Goal: Information Seeking & Learning: Learn about a topic

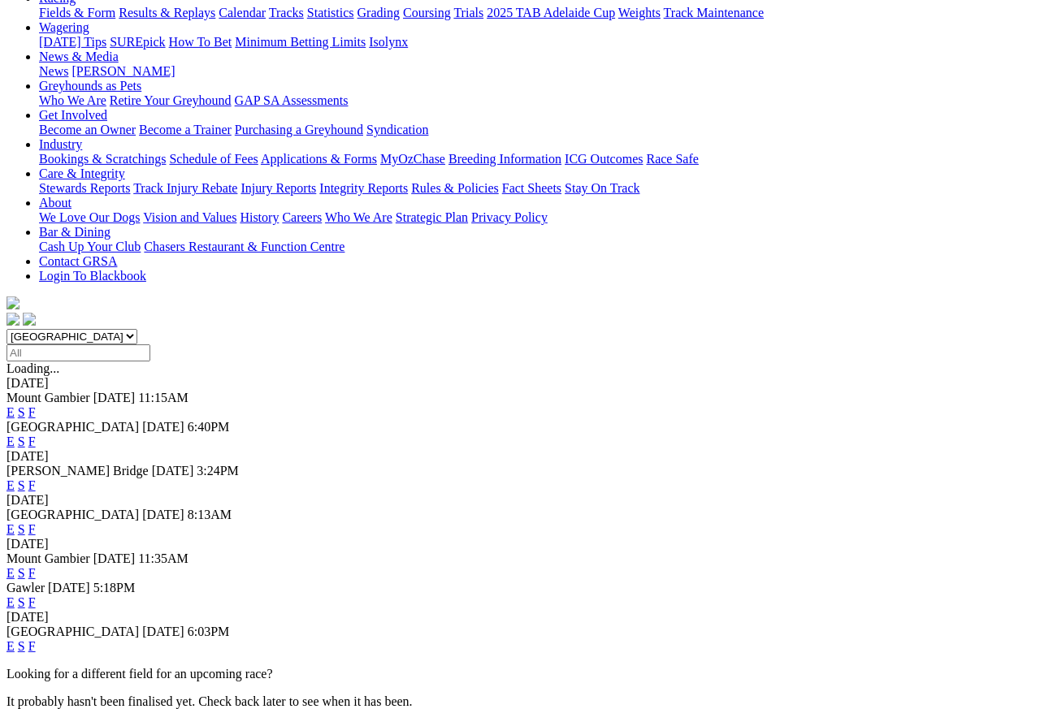
scroll to position [258, 0]
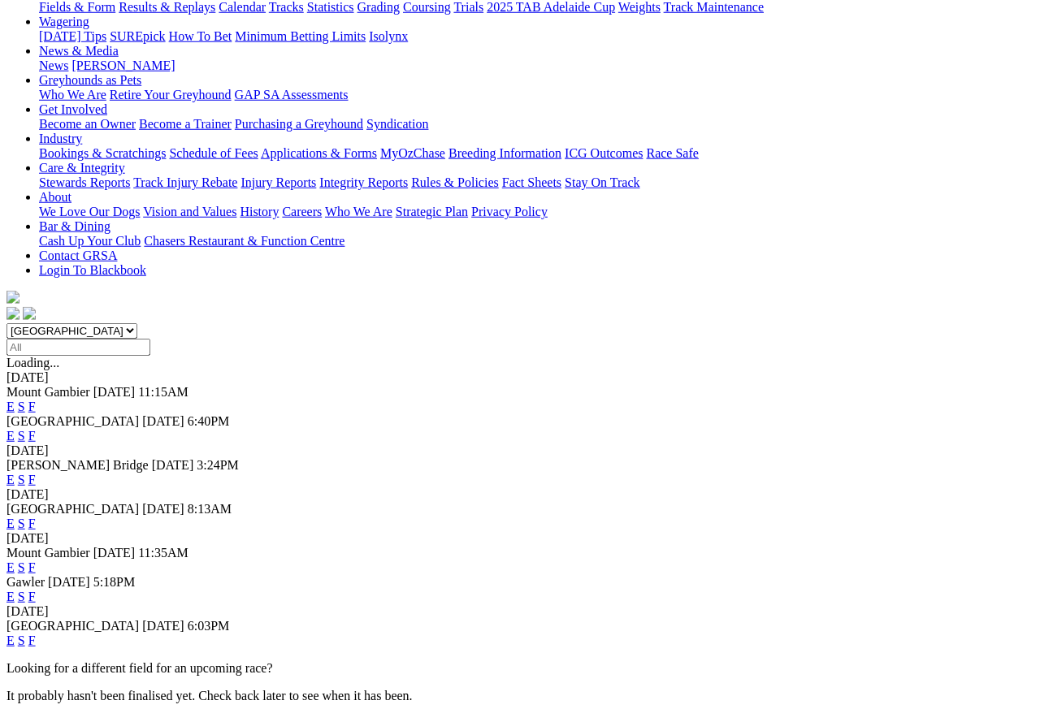
click at [36, 566] on link "F" at bounding box center [31, 640] width 7 height 14
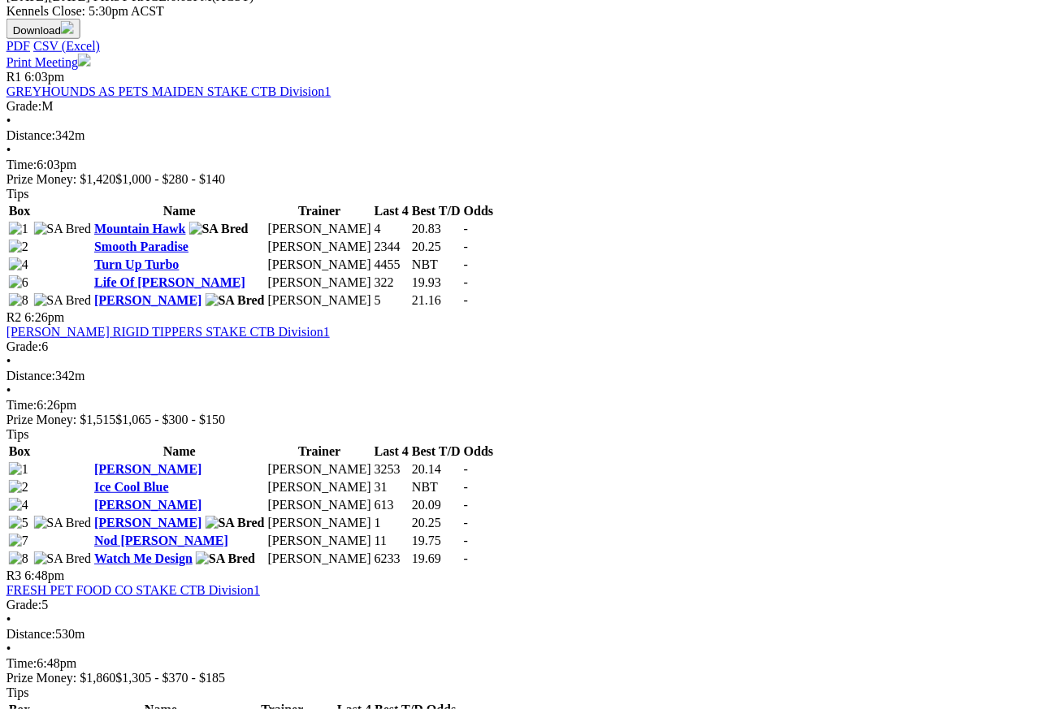
scroll to position [815, 25]
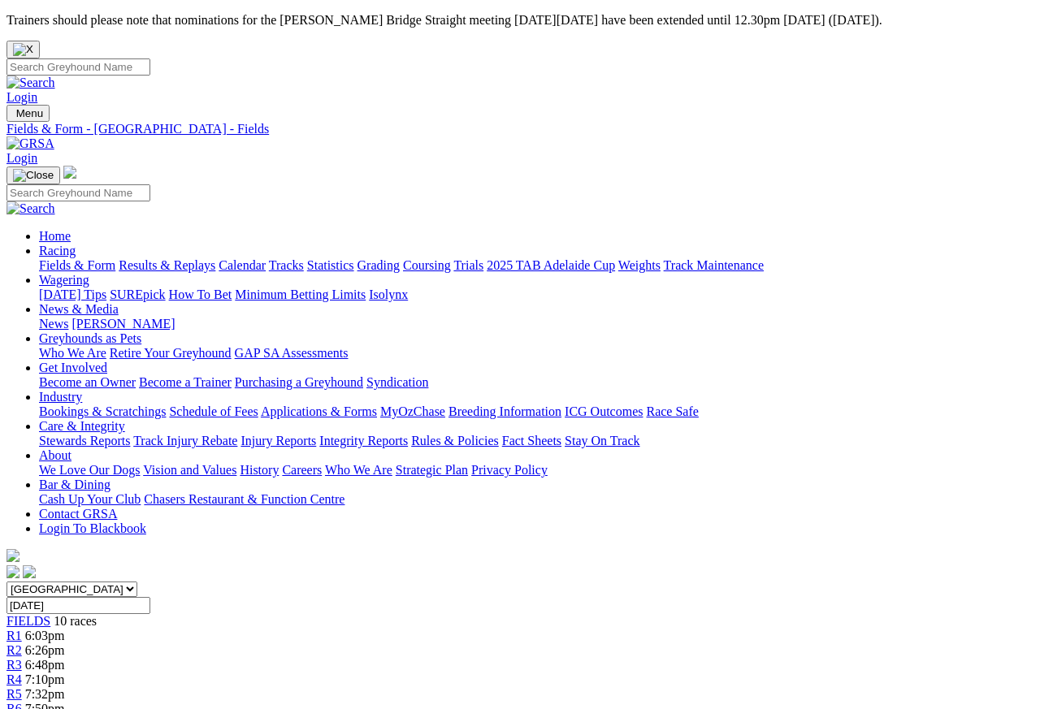
scroll to position [7, 0]
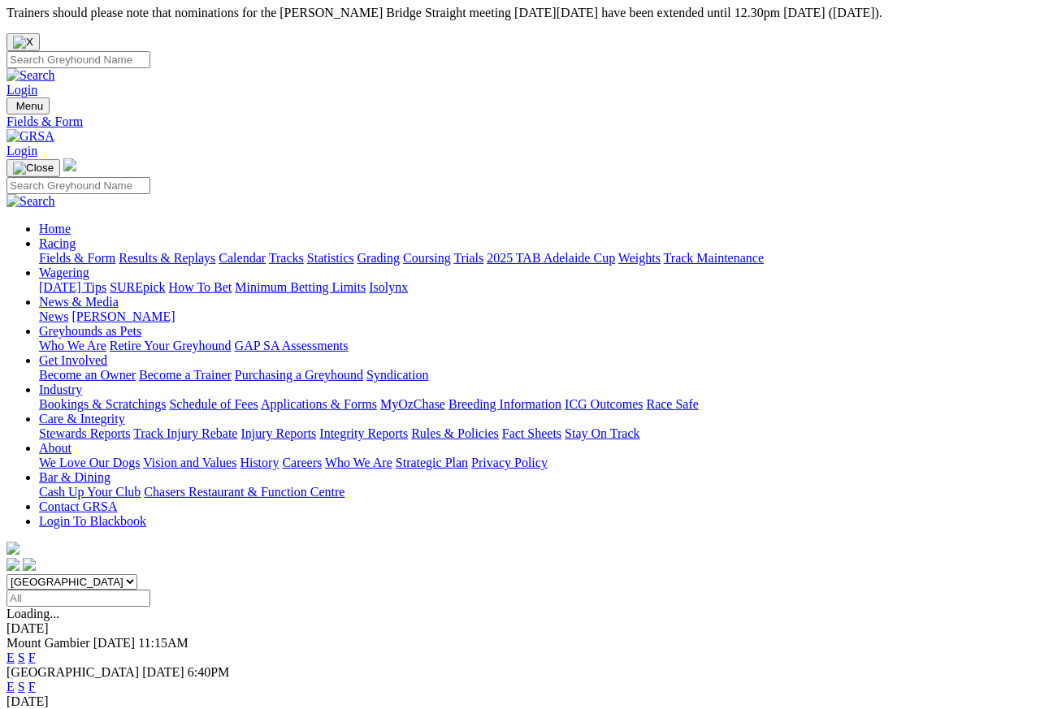
scroll to position [7, 0]
click at [202, 251] on link "Results & Replays" at bounding box center [167, 258] width 97 height 14
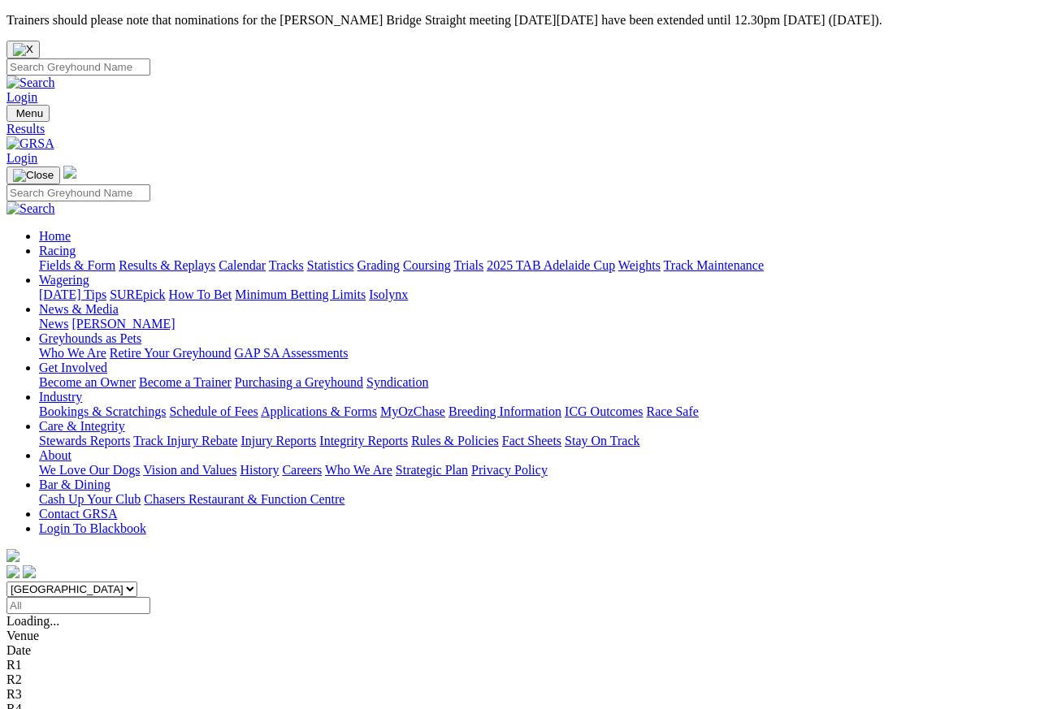
scroll to position [7, 0]
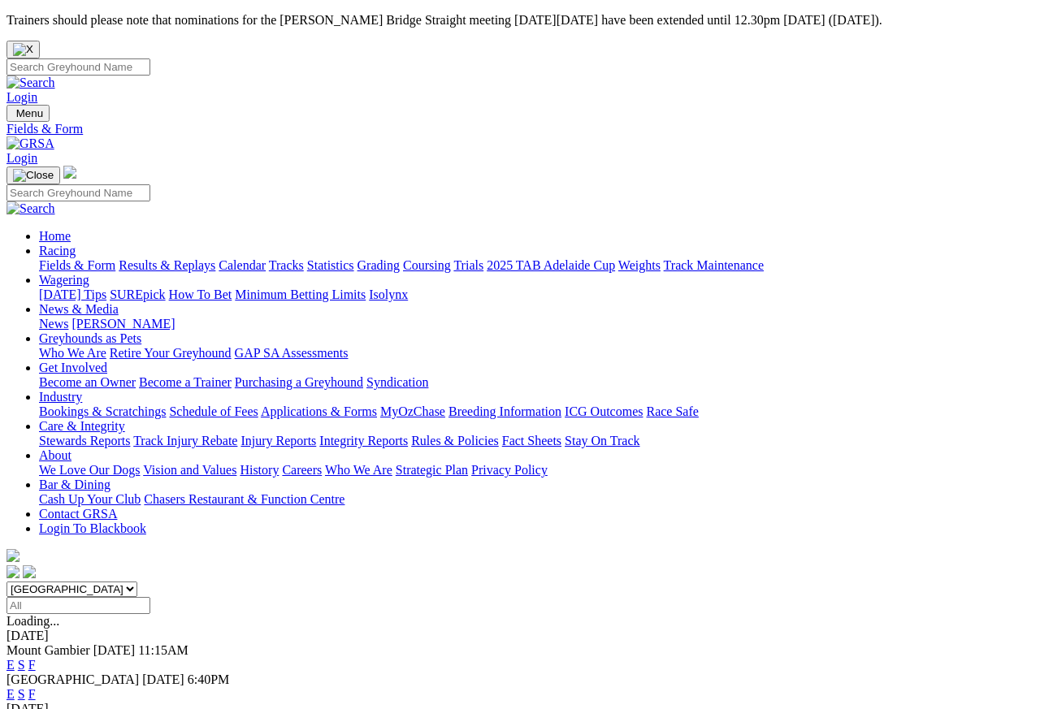
scroll to position [7, 0]
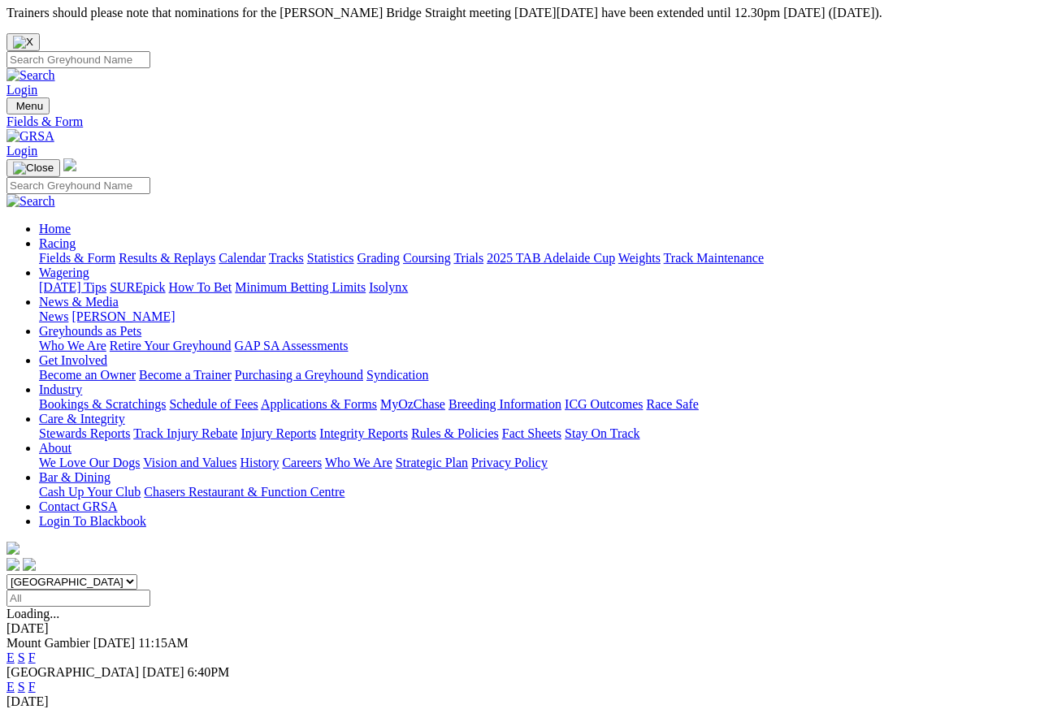
click at [125, 412] on link "Care & Integrity" at bounding box center [82, 419] width 86 height 14
click at [408, 426] on link "Integrity Reports" at bounding box center [363, 433] width 89 height 14
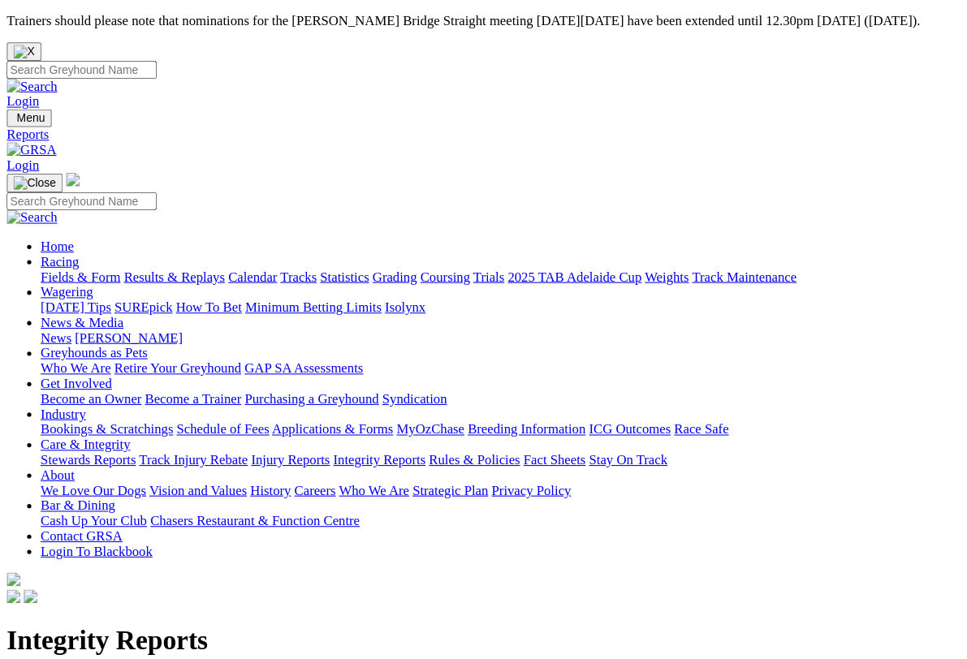
scroll to position [2, 0]
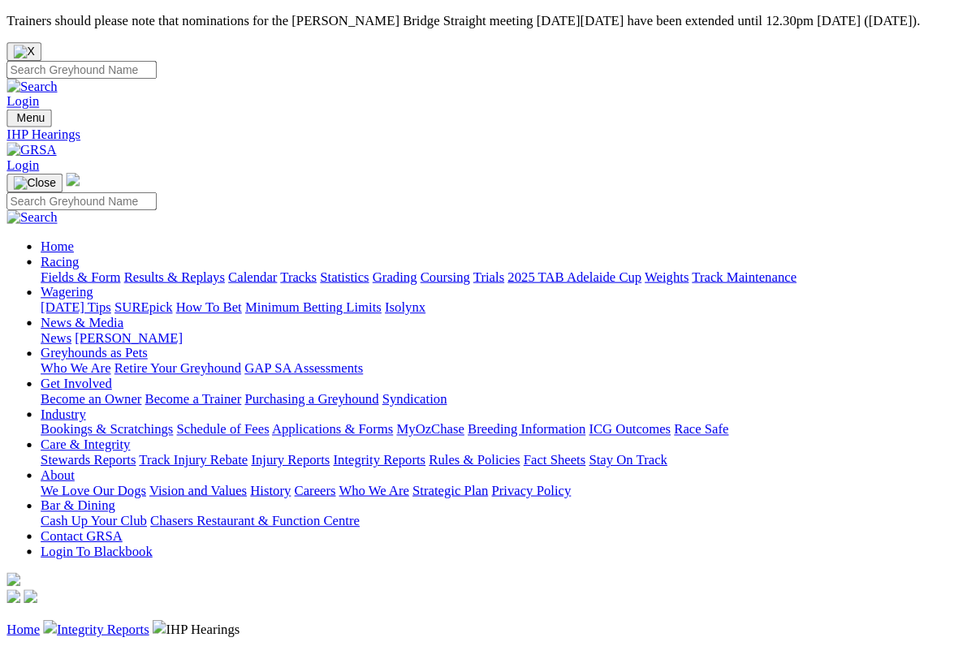
scroll to position [2, 0]
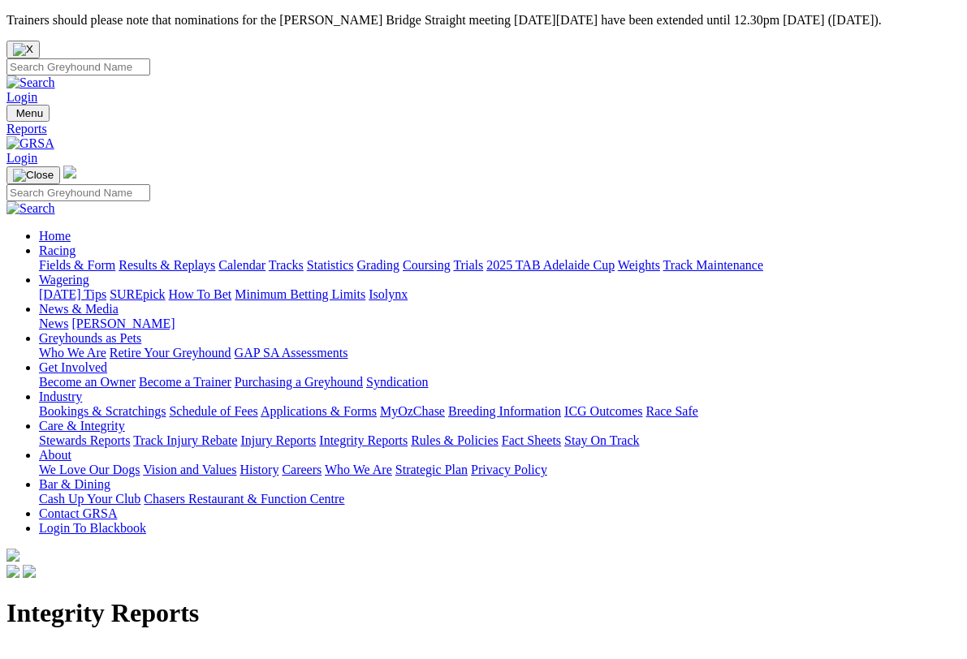
scroll to position [2, 0]
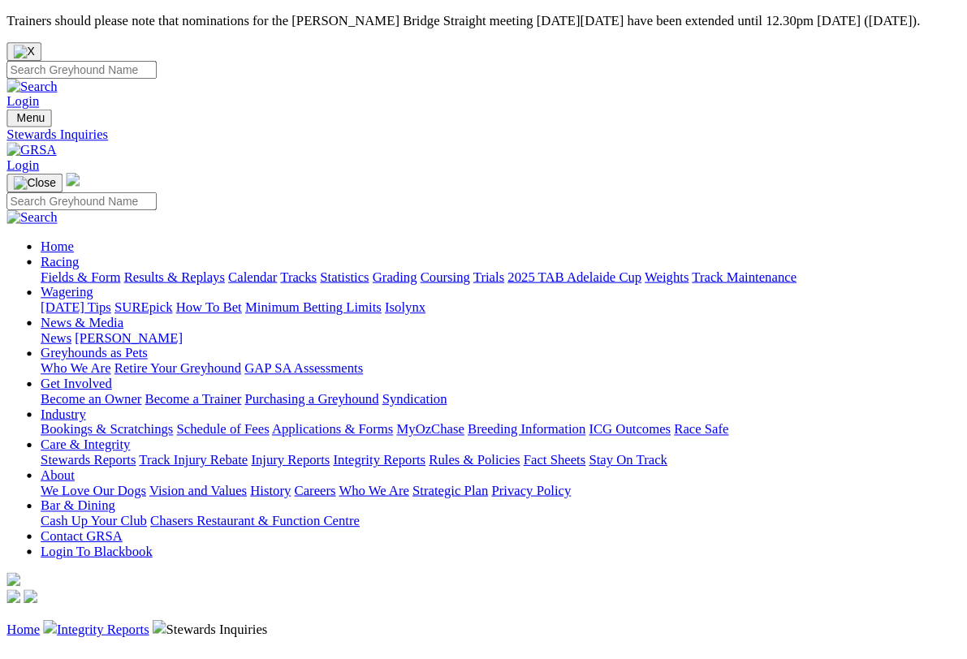
scroll to position [2, 0]
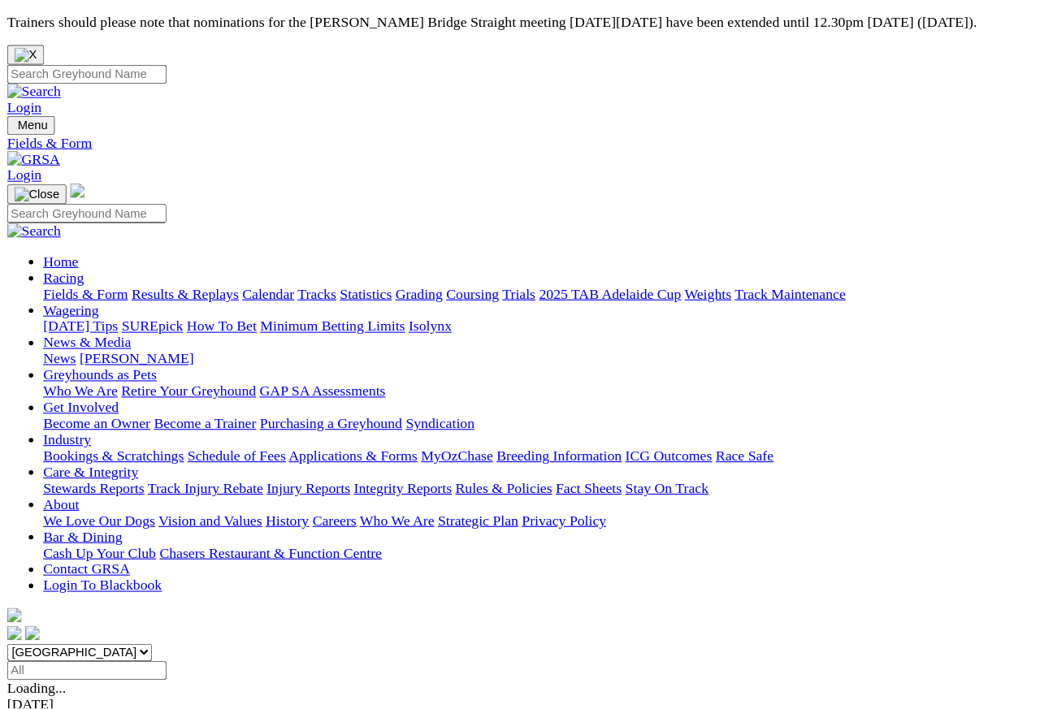
scroll to position [7, 0]
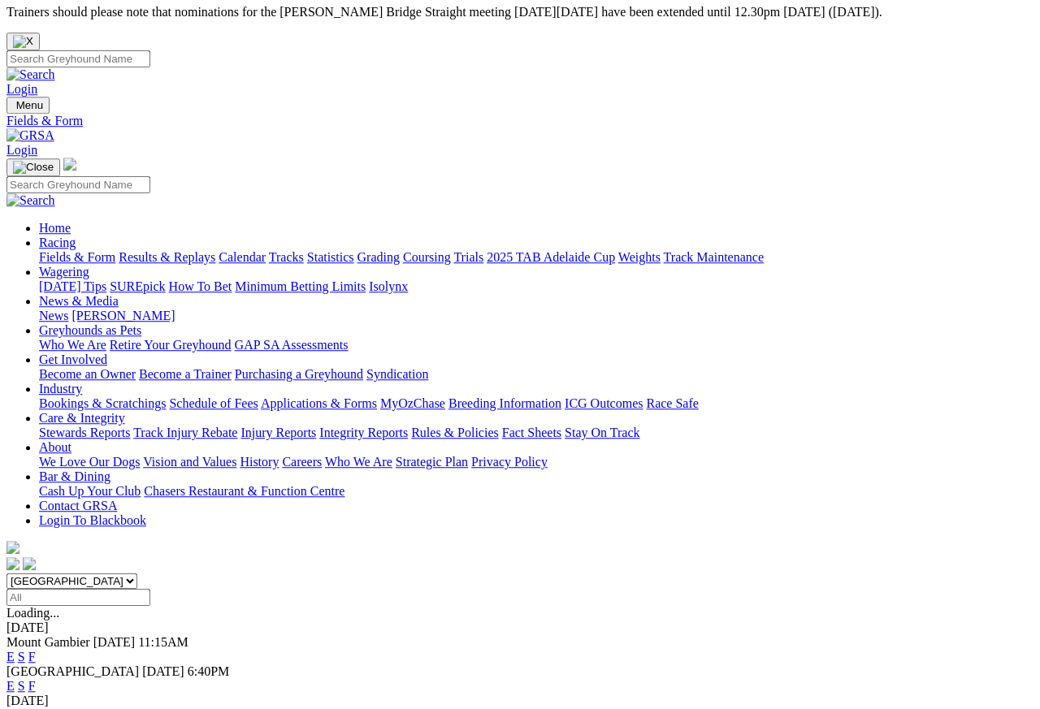
click at [119, 295] on link "News & Media" at bounding box center [79, 302] width 80 height 14
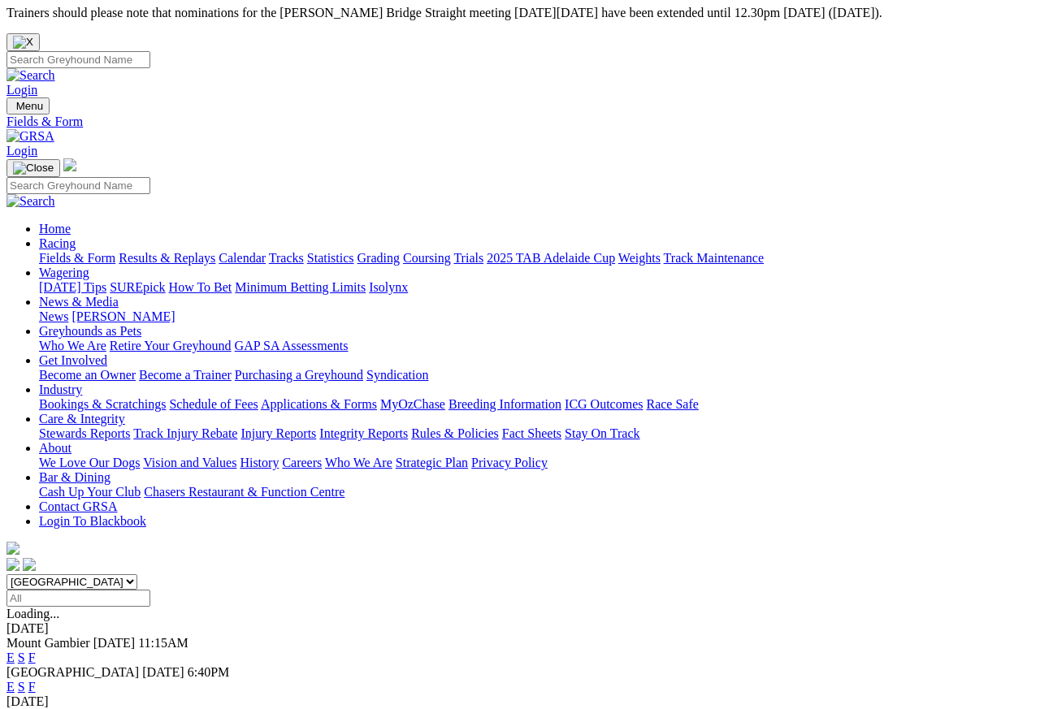
click at [175, 309] on link "[PERSON_NAME]" at bounding box center [122, 316] width 103 height 14
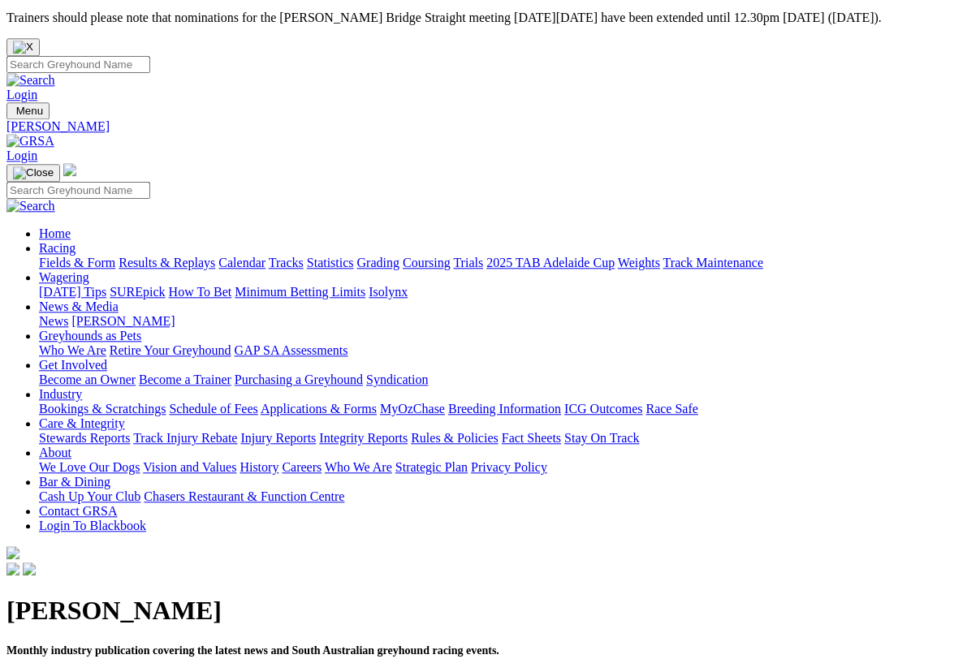
scroll to position [2, 0]
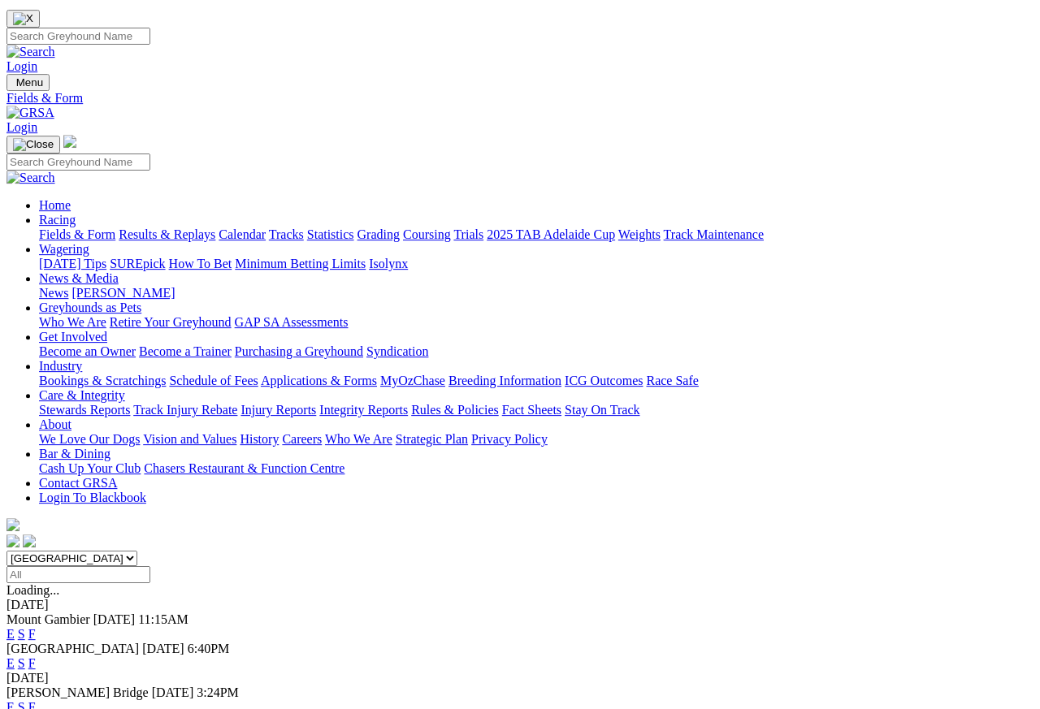
scroll to position [59, 0]
